Goal: Find specific page/section: Find specific page/section

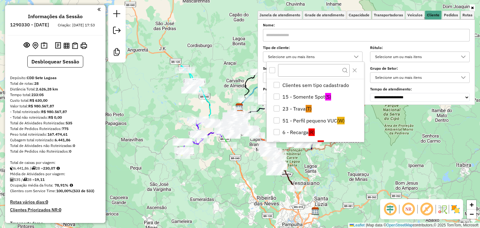
scroll to position [3, 22]
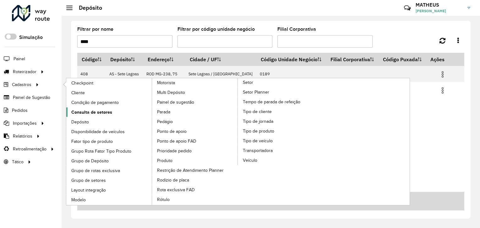
click at [96, 109] on span "Consulta de setores" at bounding box center [91, 112] width 41 height 7
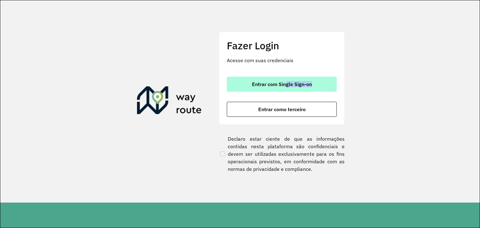
click at [285, 90] on div "Entrar com Single Sign-on Entrar como terceiro" at bounding box center [282, 97] width 110 height 40
drag, startPoint x: 285, startPoint y: 90, endPoint x: 274, endPoint y: 82, distance: 13.3
click at [274, 82] on span "Entrar com Single Sign-on" at bounding box center [282, 84] width 60 height 5
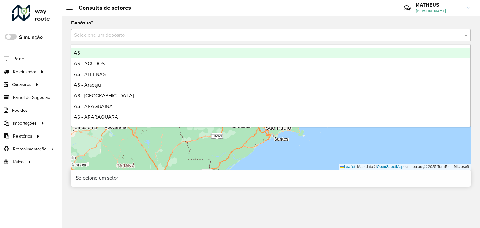
click at [155, 33] on input "text" at bounding box center [264, 36] width 380 height 8
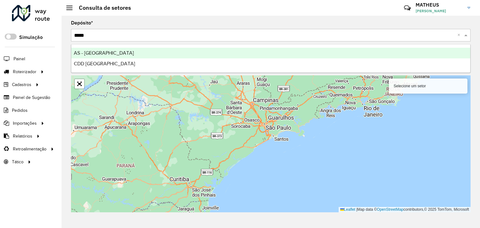
type input "******"
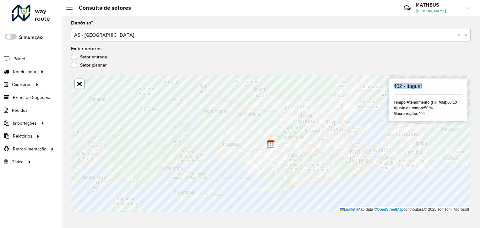
drag, startPoint x: 425, startPoint y: 86, endPoint x: 392, endPoint y: 87, distance: 33.3
click at [392, 87] on div "402 - Itaguaí Tempo Atendimento (HH:MM): 00:10 Ajuste de tempo: 50 % Macro regi…" at bounding box center [428, 99] width 78 height 43
copy h6 "402 - Itaguaí"
